Goal: Information Seeking & Learning: Learn about a topic

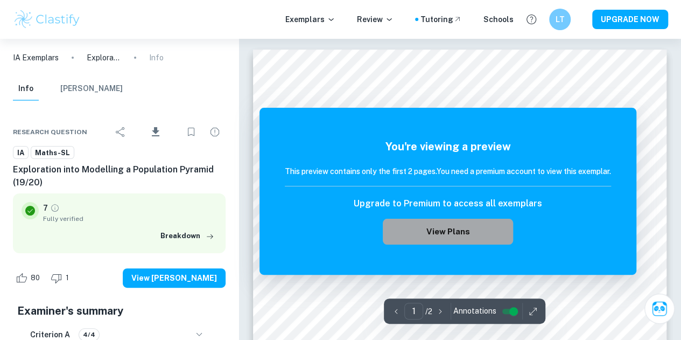
click at [410, 229] on button "View Plans" at bounding box center [448, 231] width 130 height 26
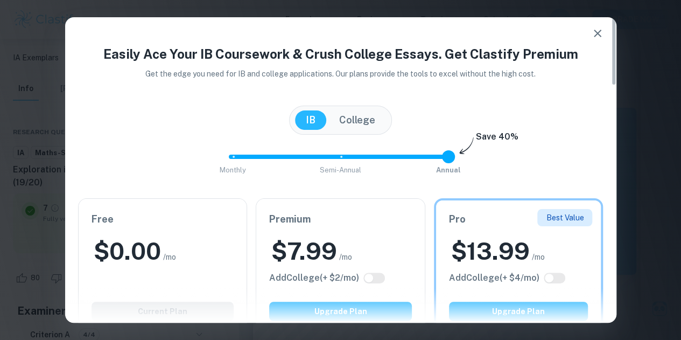
click at [602, 33] on icon "button" at bounding box center [597, 33] width 13 height 13
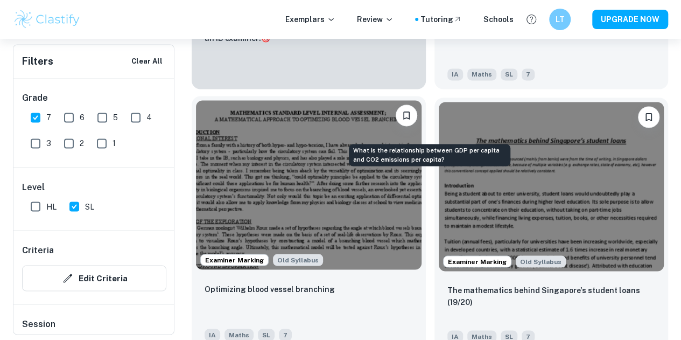
scroll to position [832, 0]
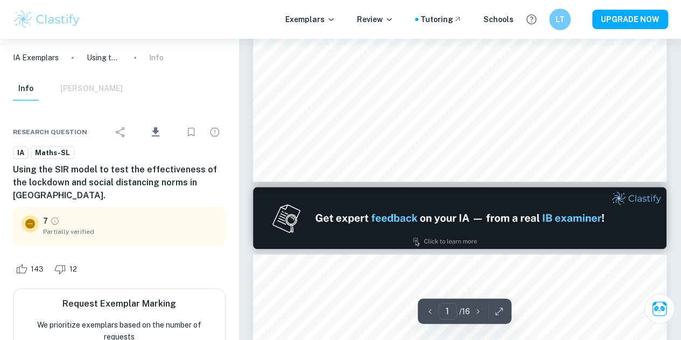
type input "2"
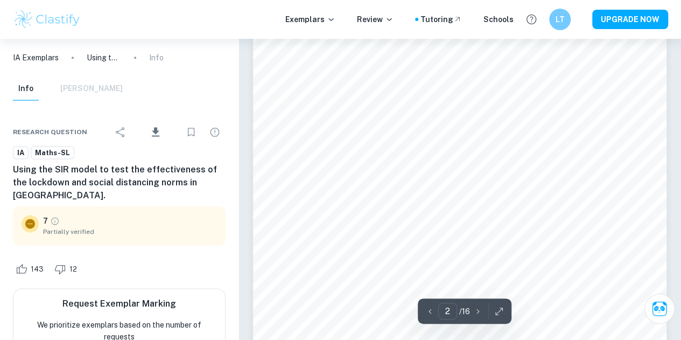
scroll to position [667, 0]
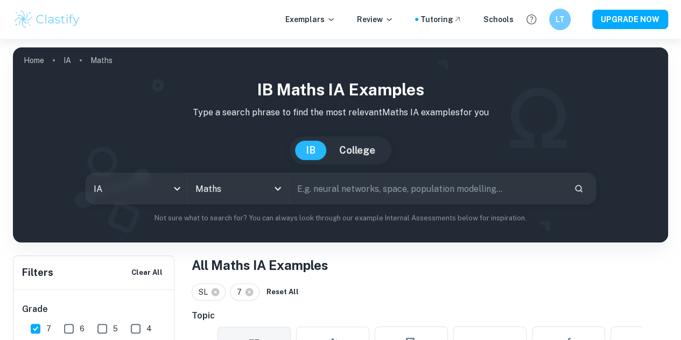
click at [350, 182] on input "text" at bounding box center [426, 188] width 275 height 30
type input "basketball"
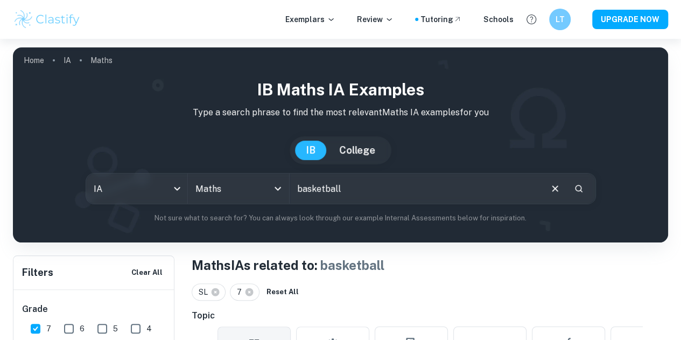
click at [367, 191] on input "basketball" at bounding box center [414, 188] width 251 height 30
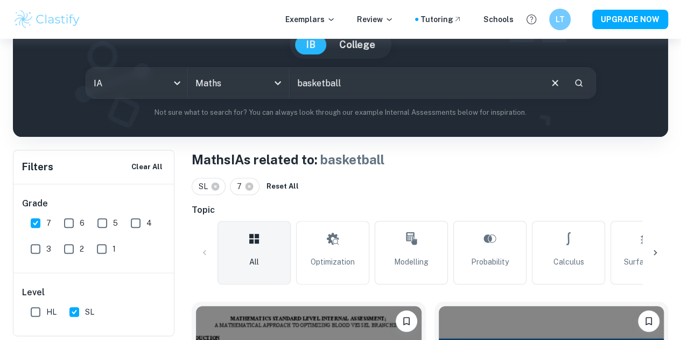
scroll to position [107, 0]
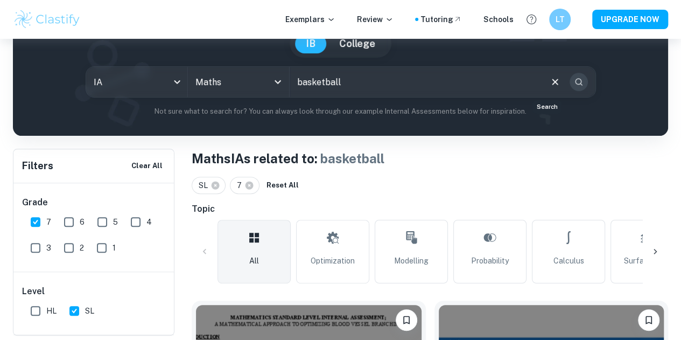
click at [574, 83] on icon "Search" at bounding box center [579, 82] width 10 height 10
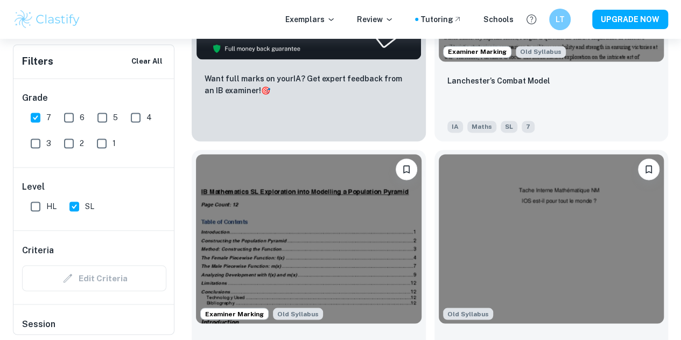
scroll to position [863, 0]
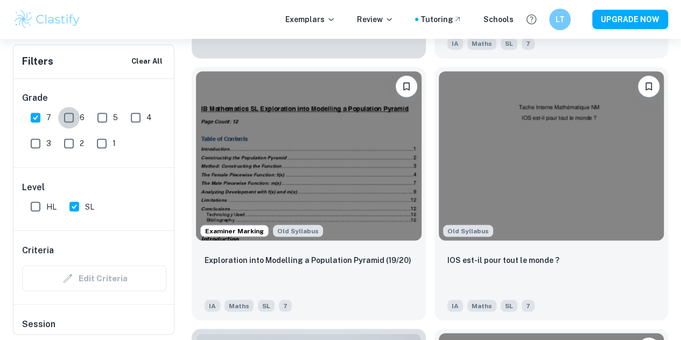
click at [66, 114] on input "6" at bounding box center [69, 118] width 22 height 22
checkbox input "true"
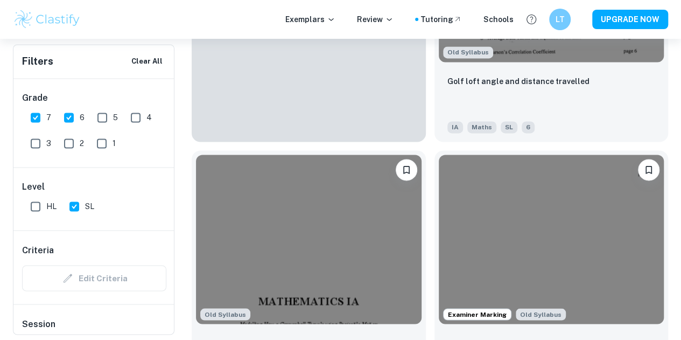
scroll to position [728, 0]
